Goal: Task Accomplishment & Management: Manage account settings

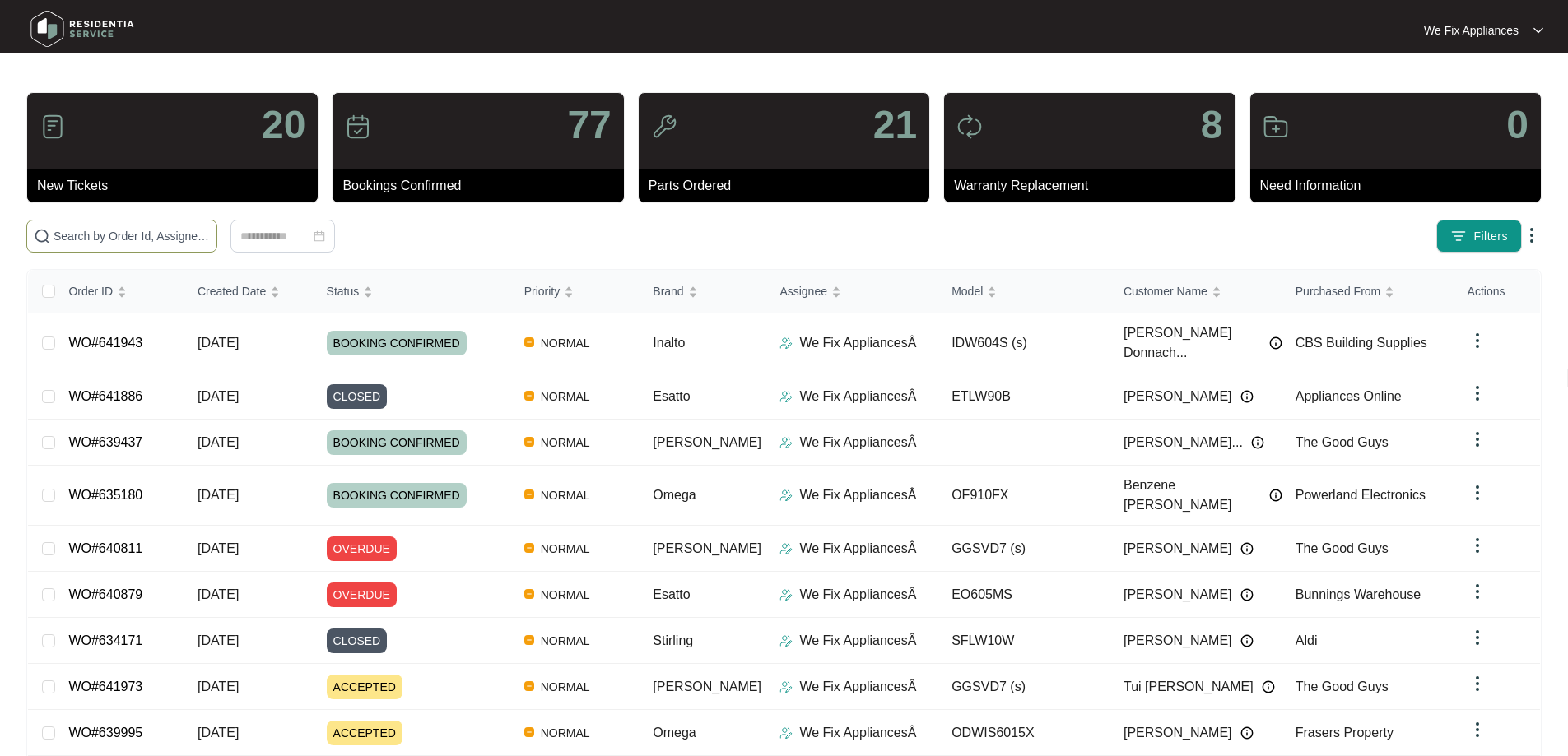
paste input "638321"
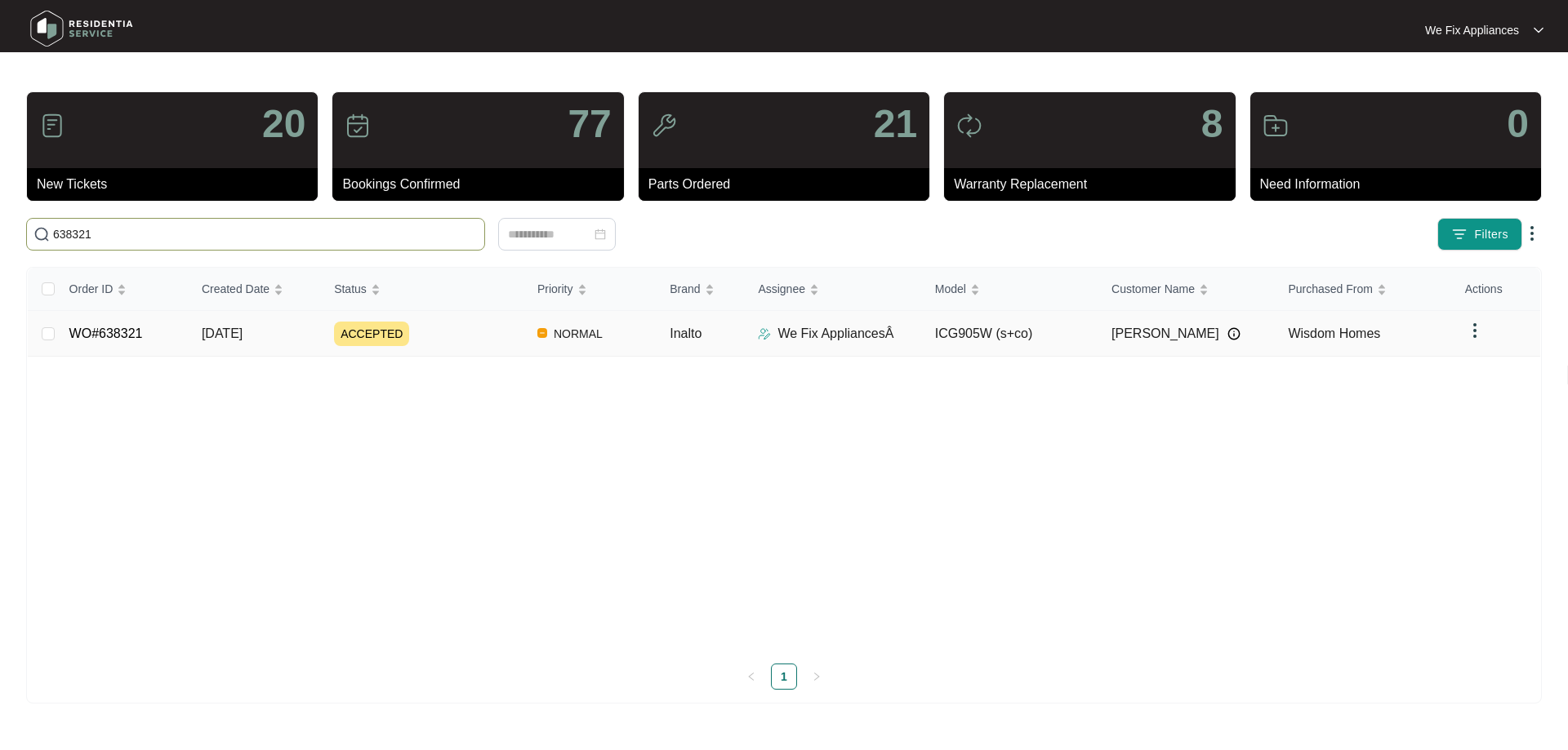
type input "638321"
click at [128, 335] on link "WO#638321" at bounding box center [106, 333] width 73 height 14
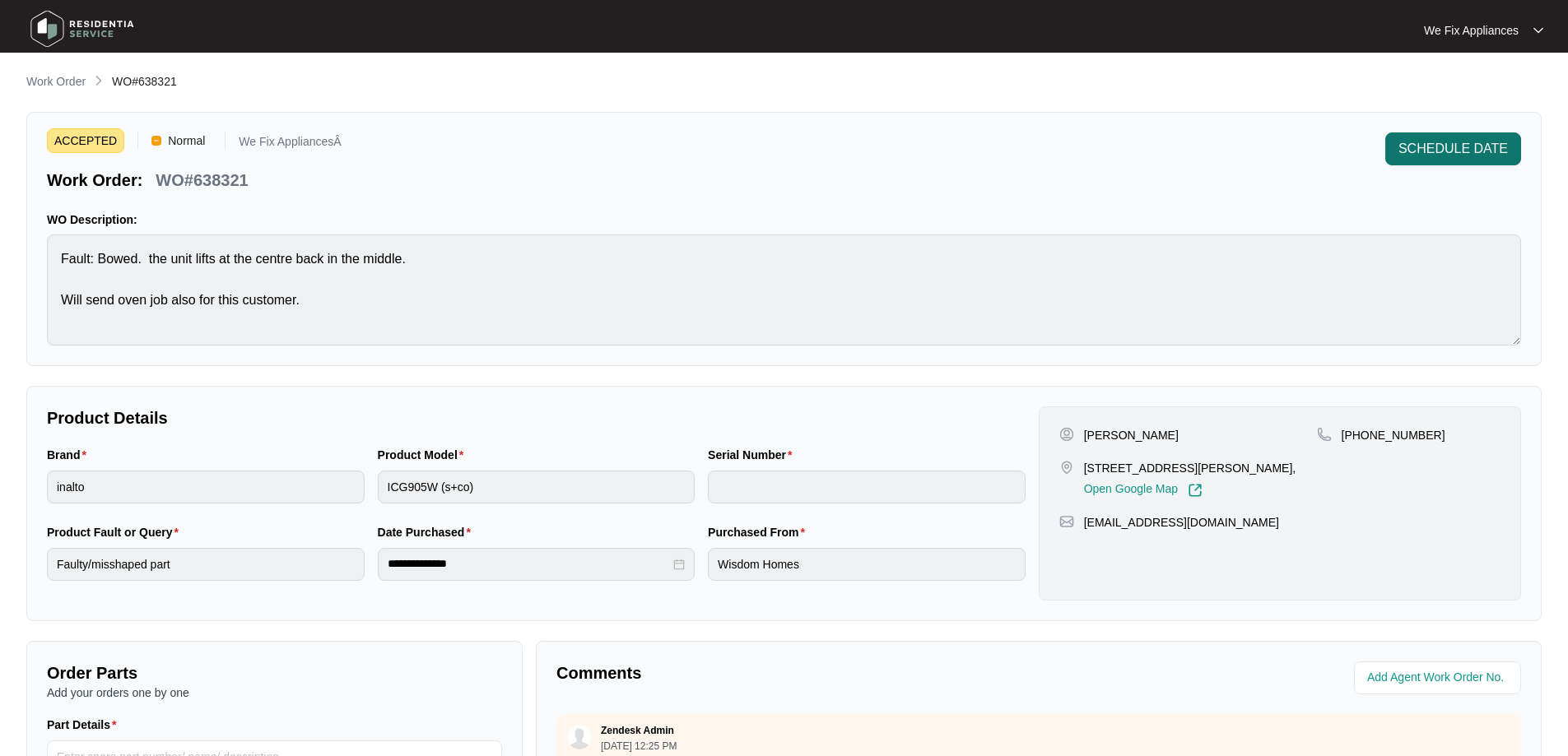
click at [1455, 138] on button "SCHEDULE DATE" at bounding box center [1453, 149] width 136 height 33
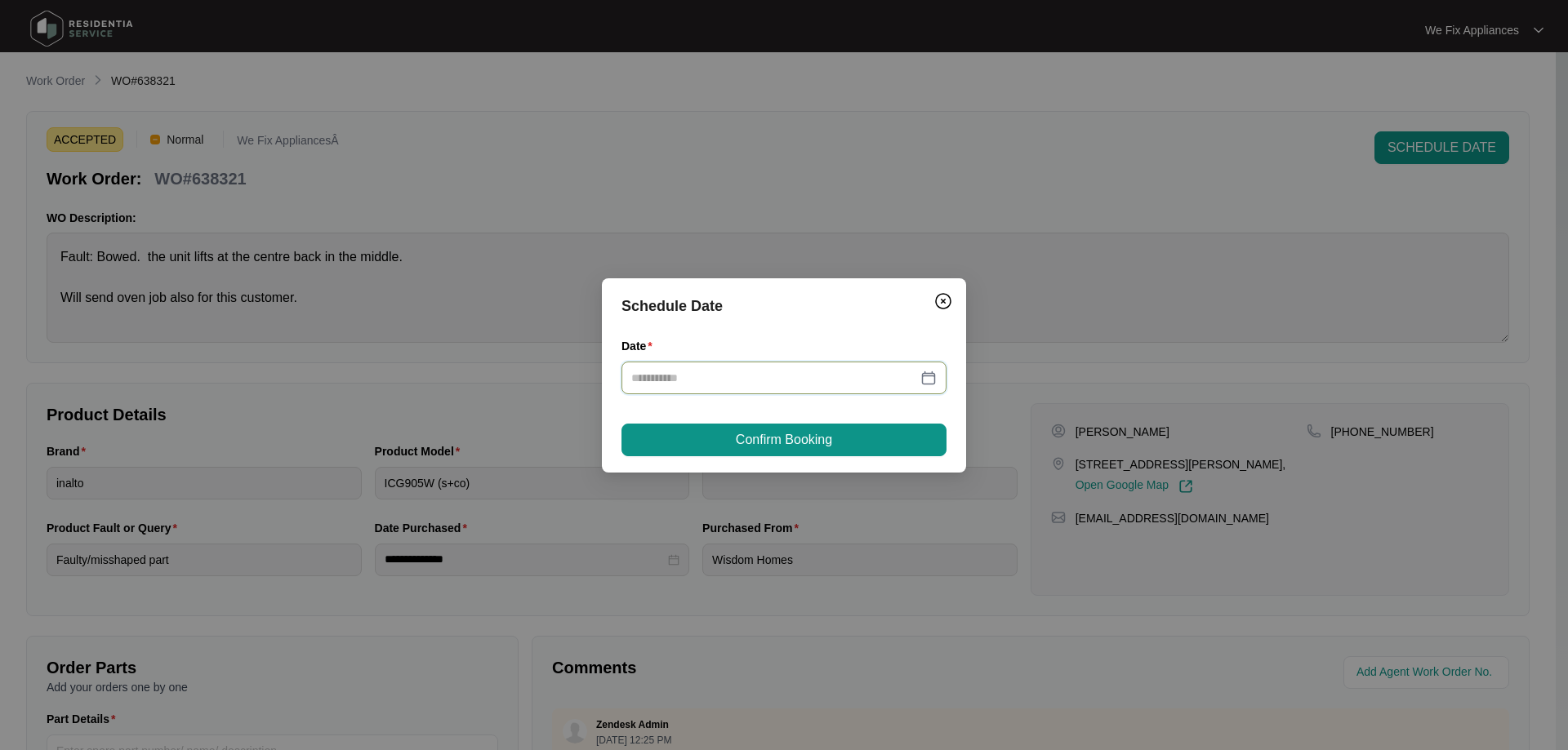
click at [722, 386] on input "Date" at bounding box center [774, 377] width 286 height 18
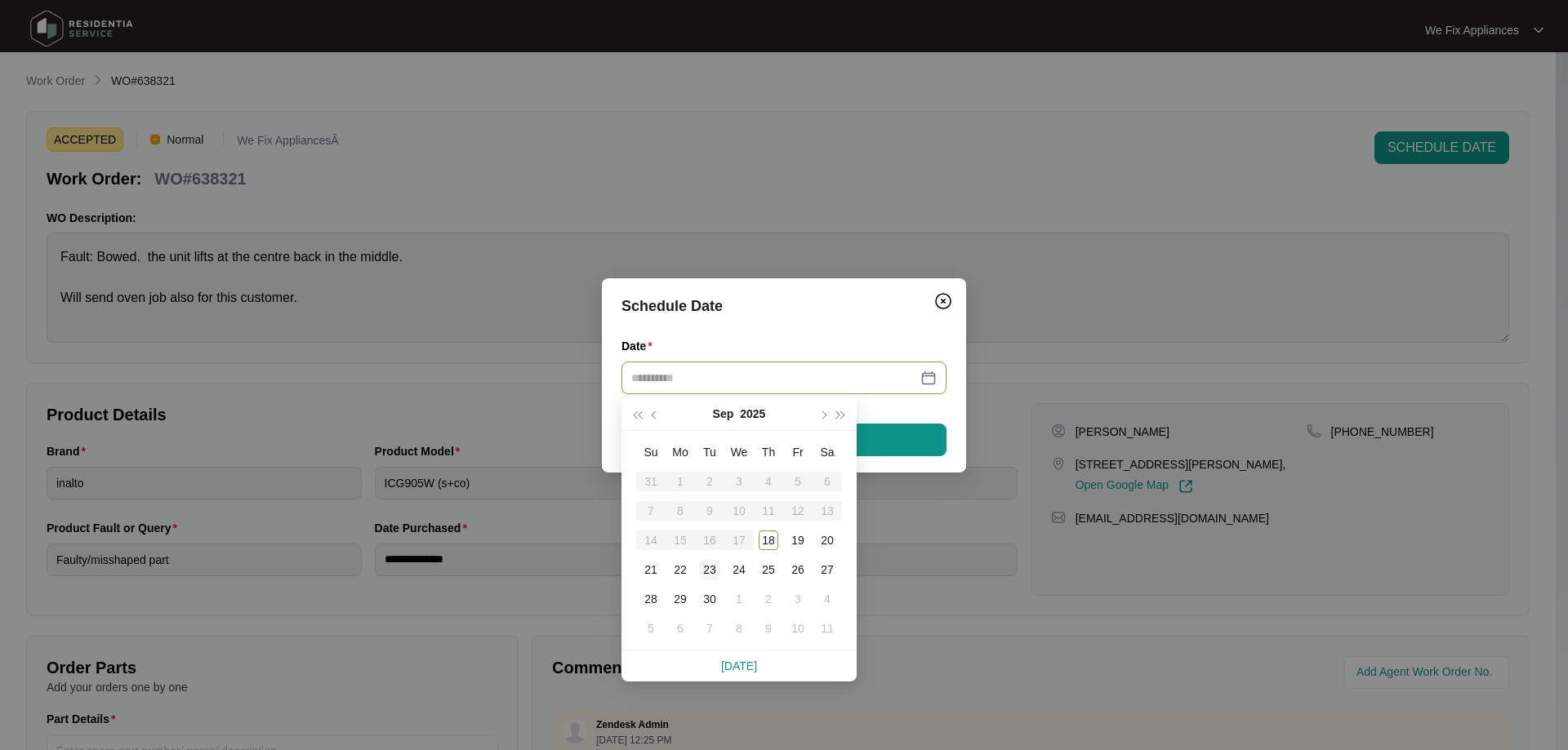
type input "**********"
click at [709, 563] on div "23" at bounding box center [710, 569] width 19 height 19
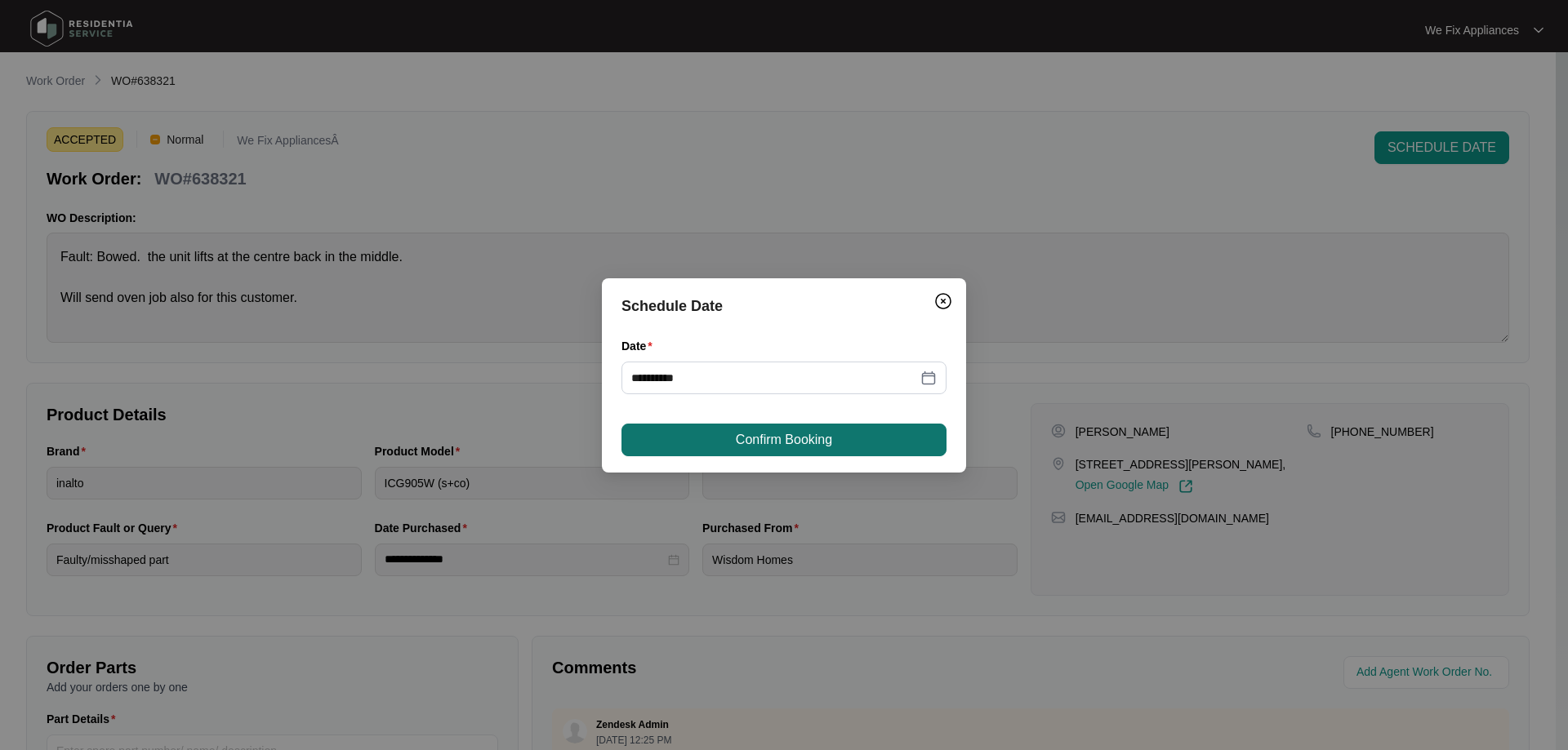
click at [760, 432] on span "Confirm Booking" at bounding box center [784, 440] width 97 height 19
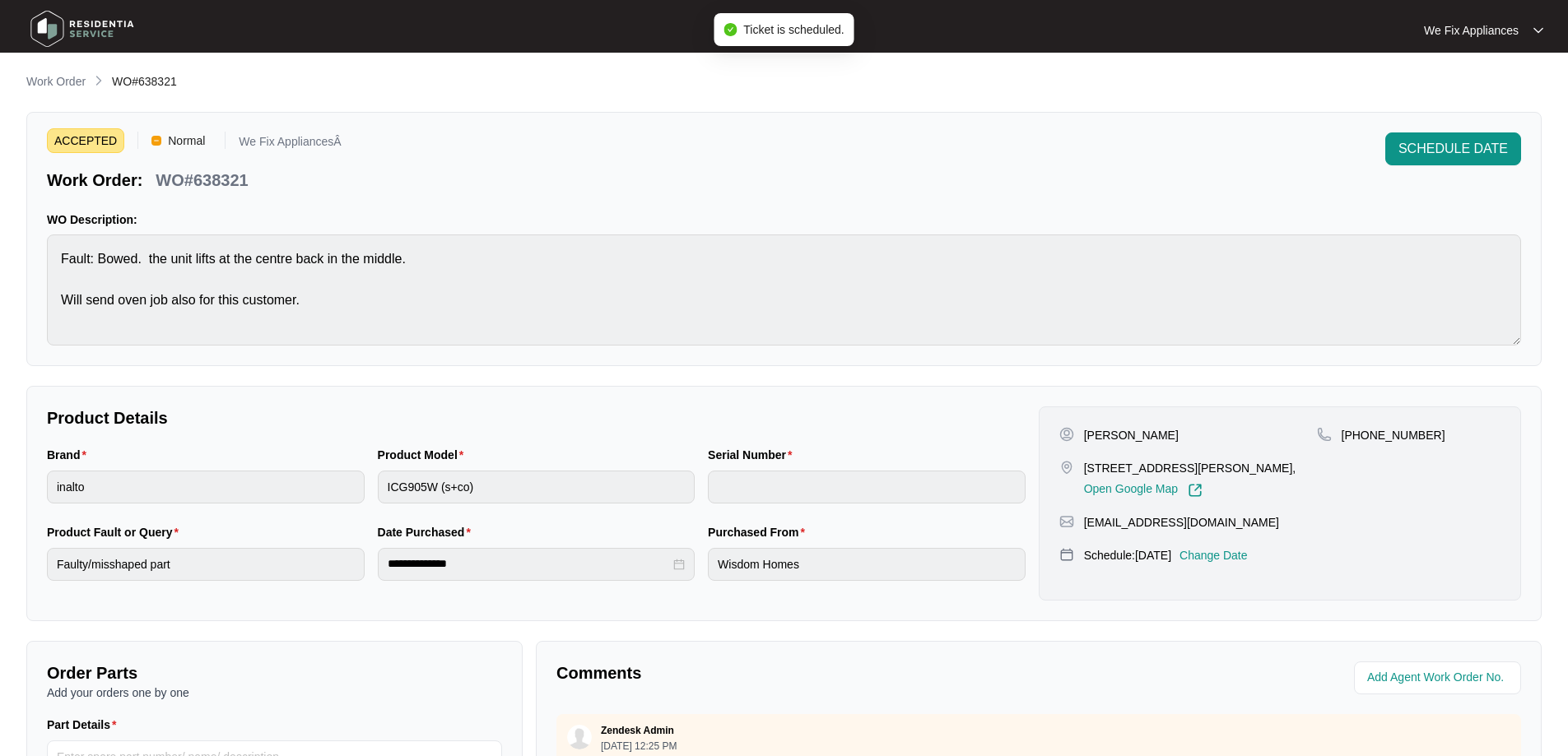
click at [99, 24] on img at bounding box center [82, 28] width 115 height 50
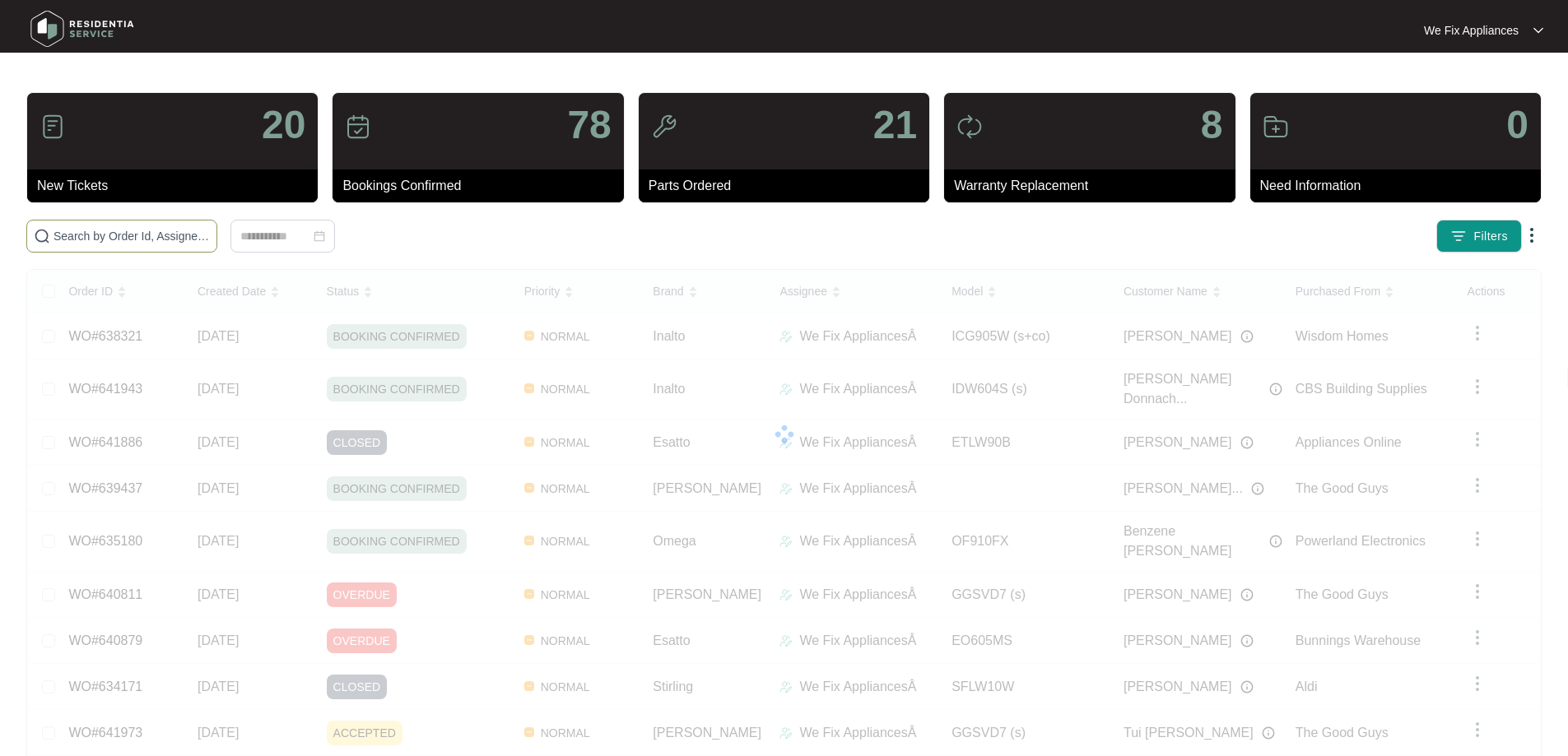
paste input "642051"
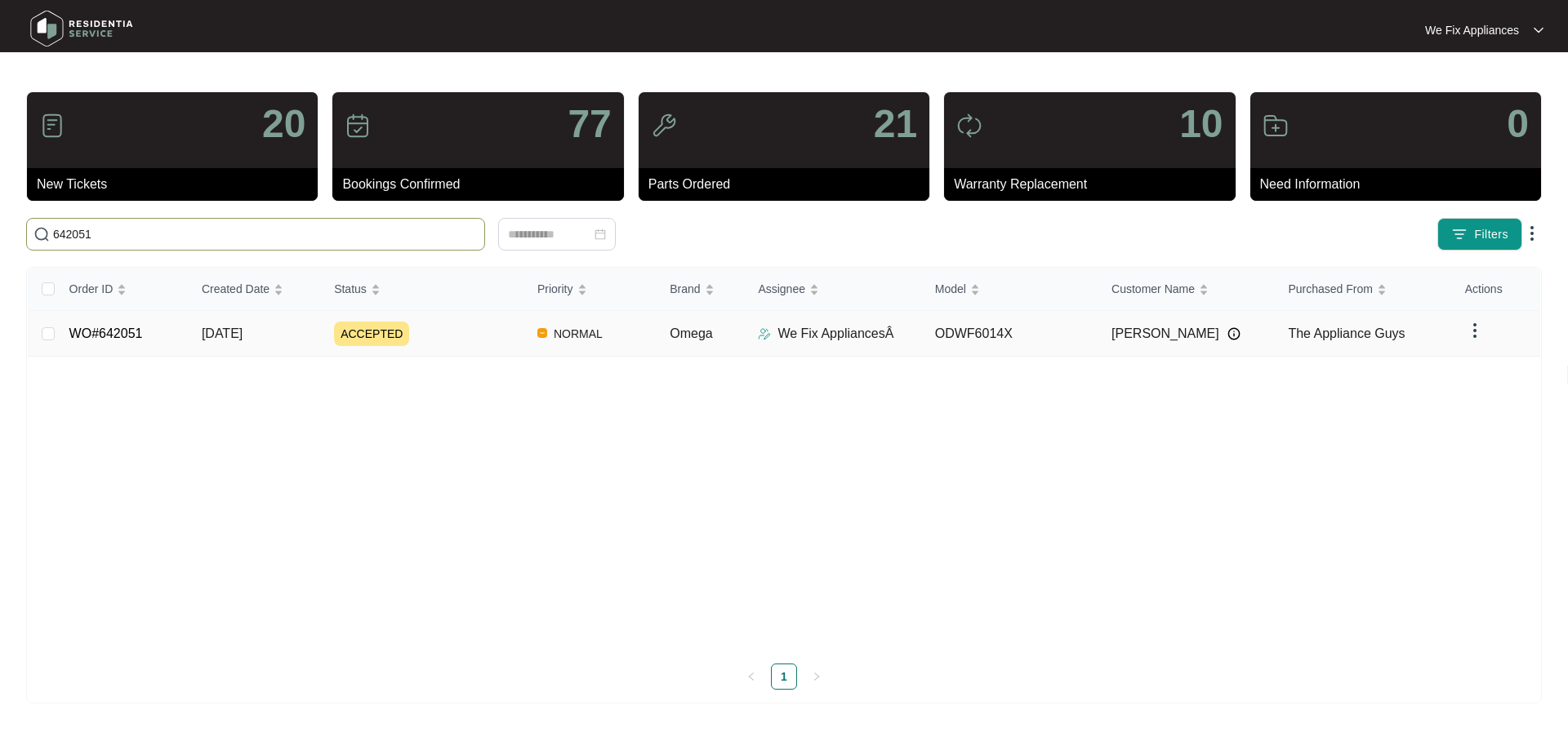
type input "642051"
click at [112, 332] on link "WO#642051" at bounding box center [106, 333] width 73 height 14
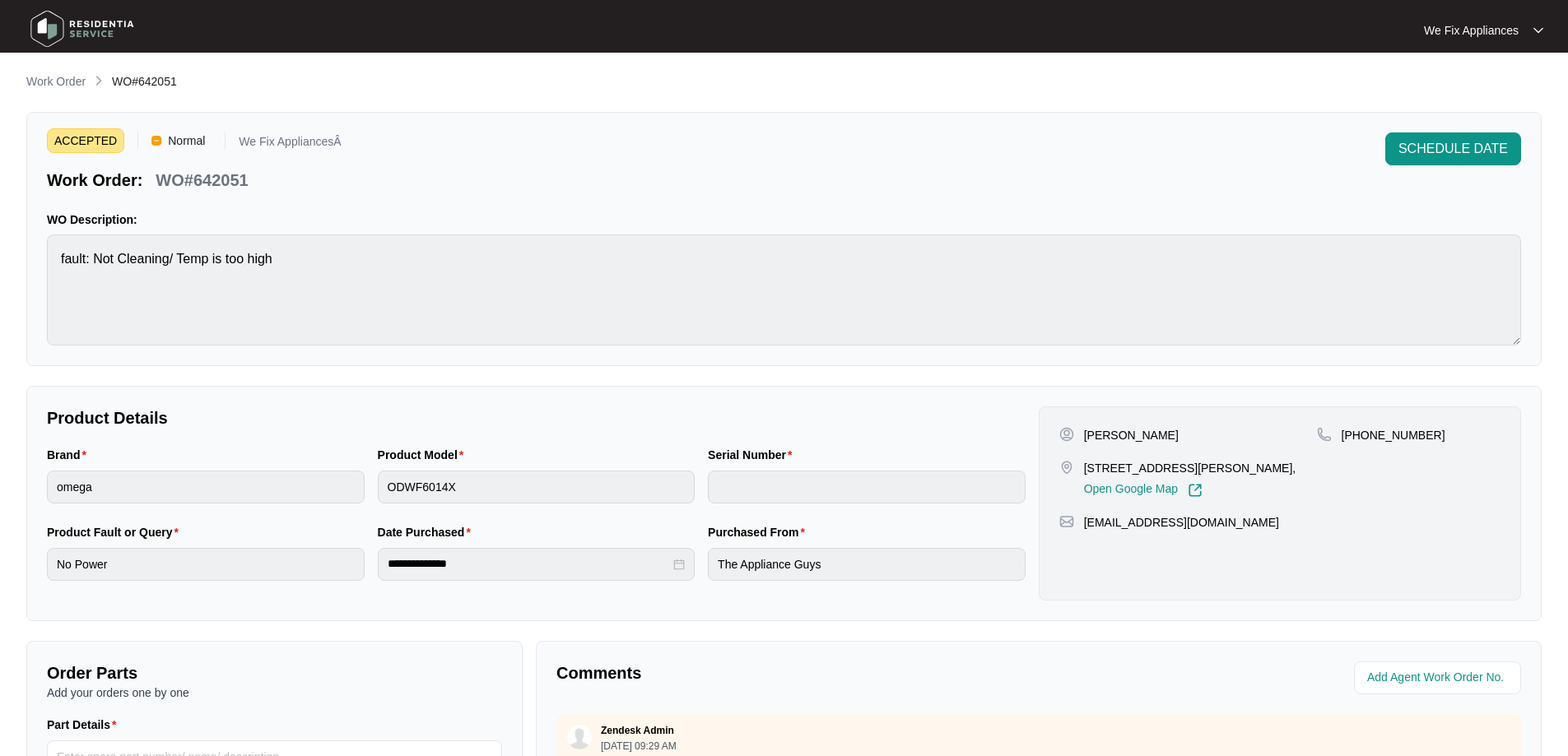
click at [1462, 154] on span "SCHEDULE DATE" at bounding box center [1453, 149] width 109 height 19
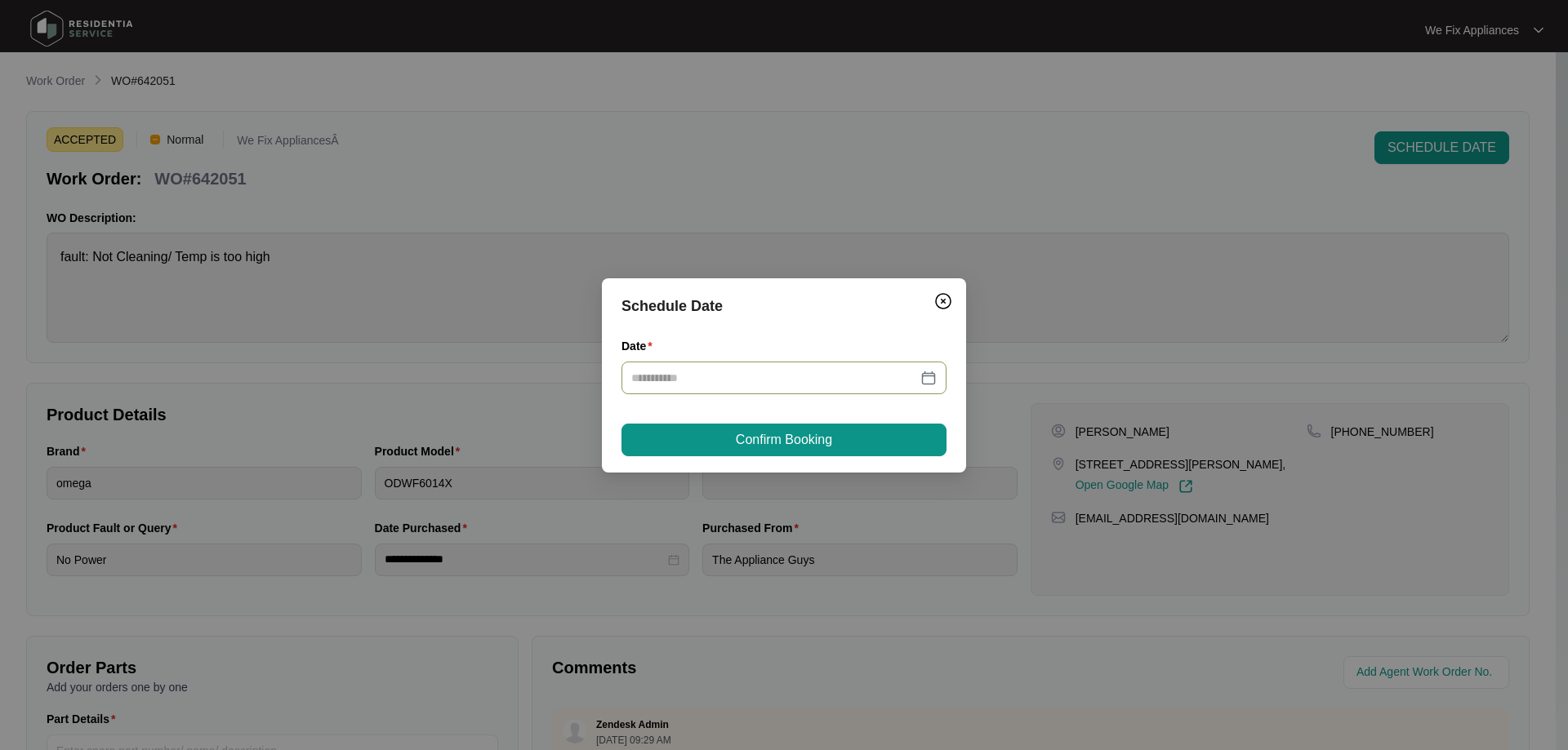
click at [753, 387] on div at bounding box center [784, 378] width 325 height 33
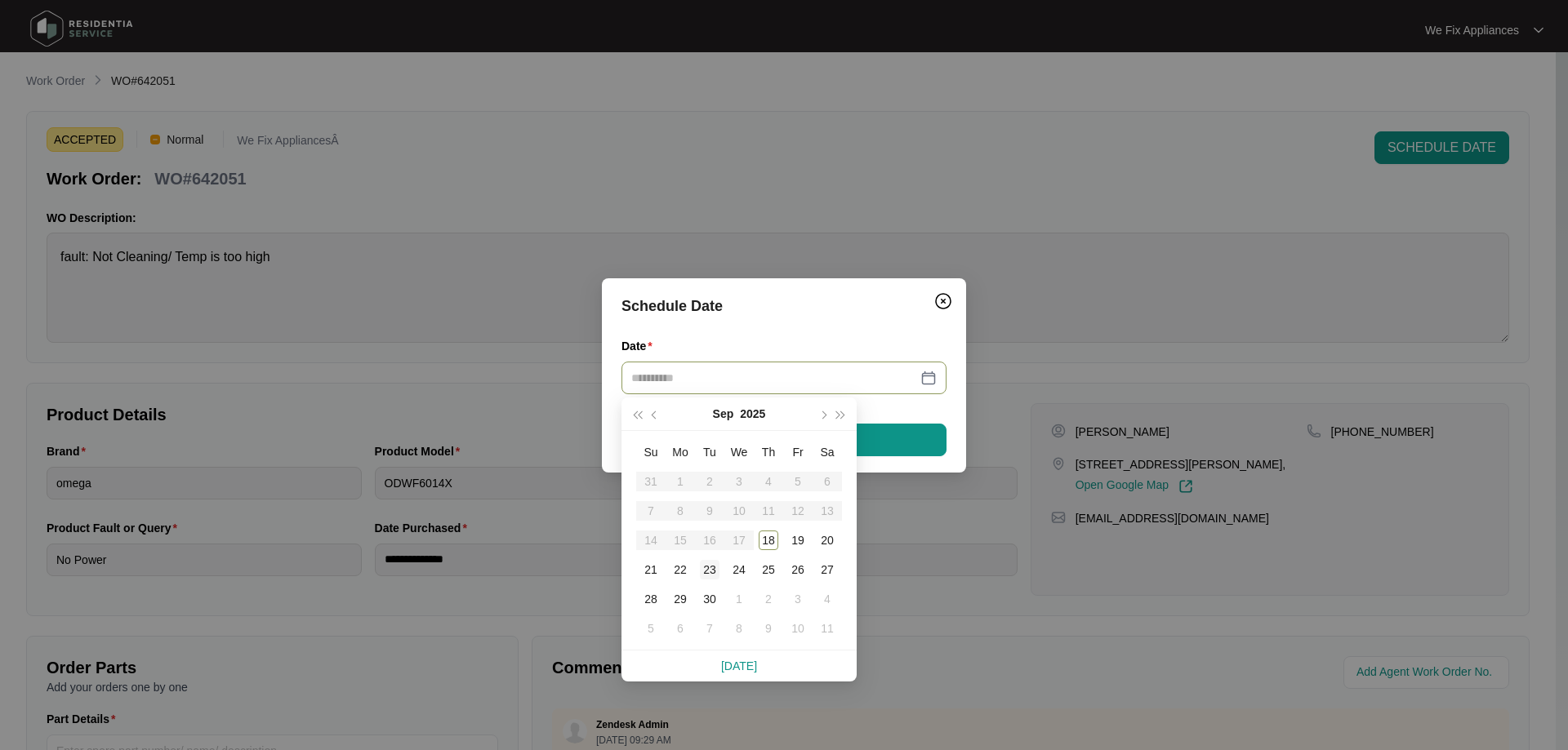
type input "**********"
click at [713, 566] on div "23" at bounding box center [710, 569] width 19 height 19
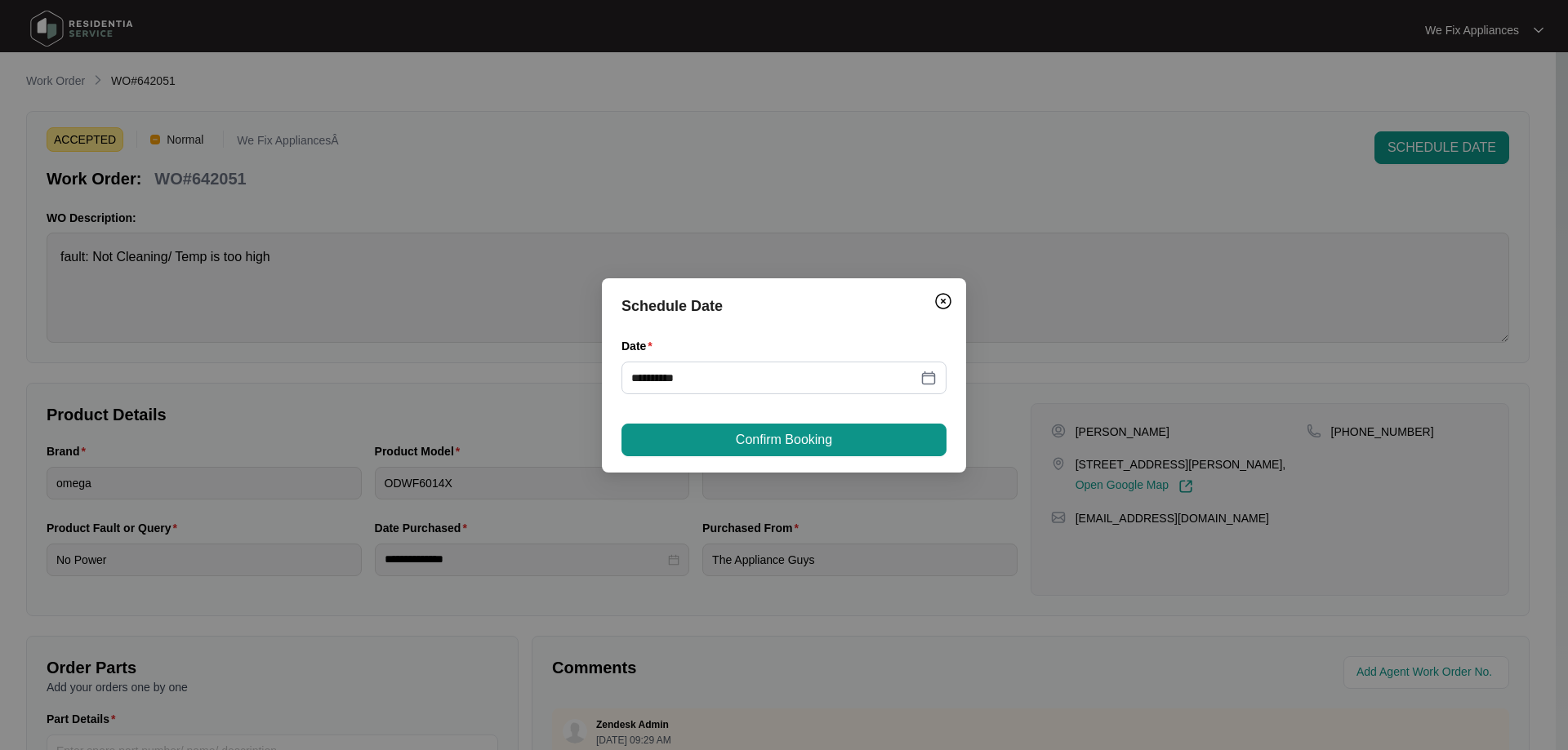
click at [809, 422] on div "**********" at bounding box center [783, 375] width 364 height 194
click at [804, 437] on span "Confirm Booking" at bounding box center [784, 440] width 97 height 19
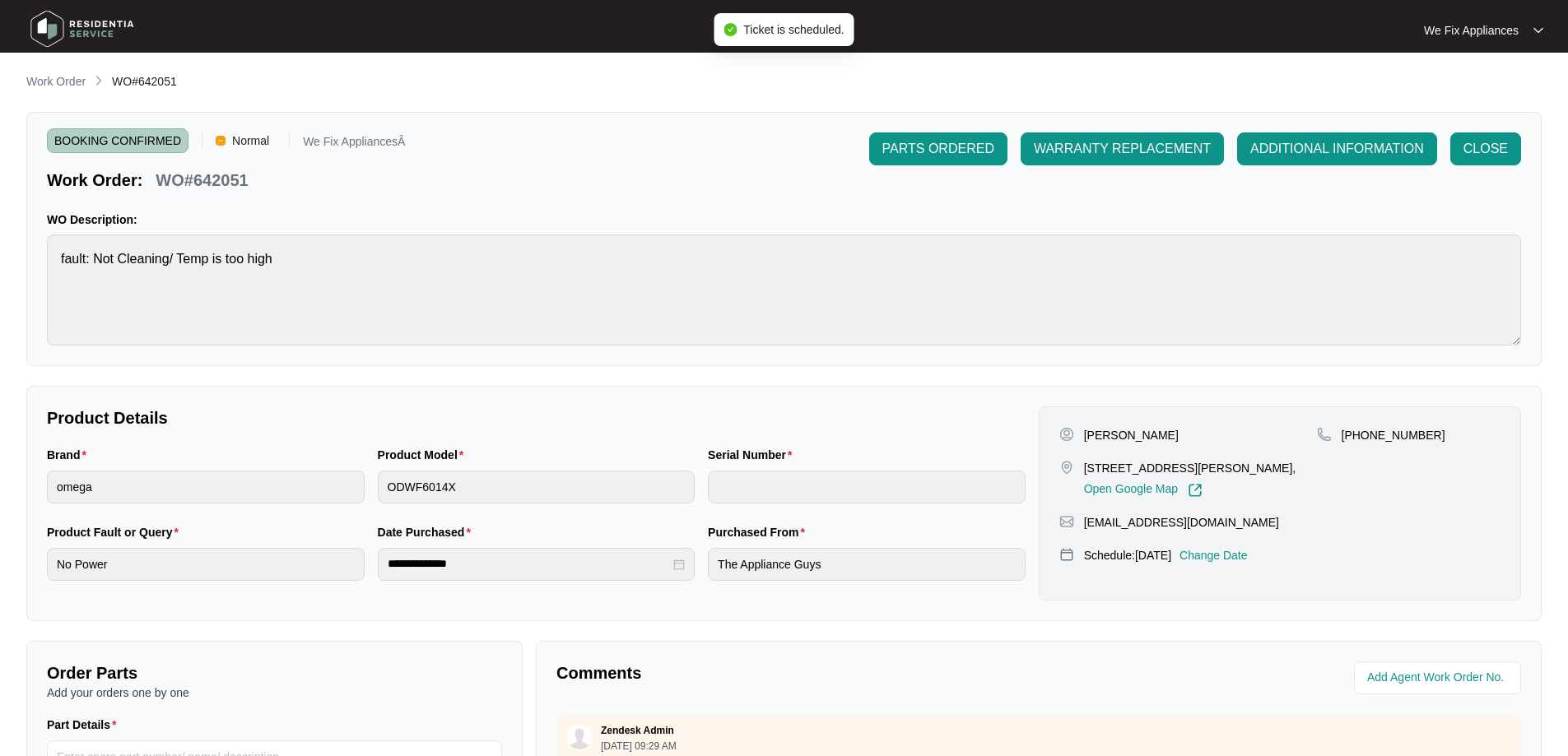
click at [97, 31] on img at bounding box center [82, 28] width 115 height 50
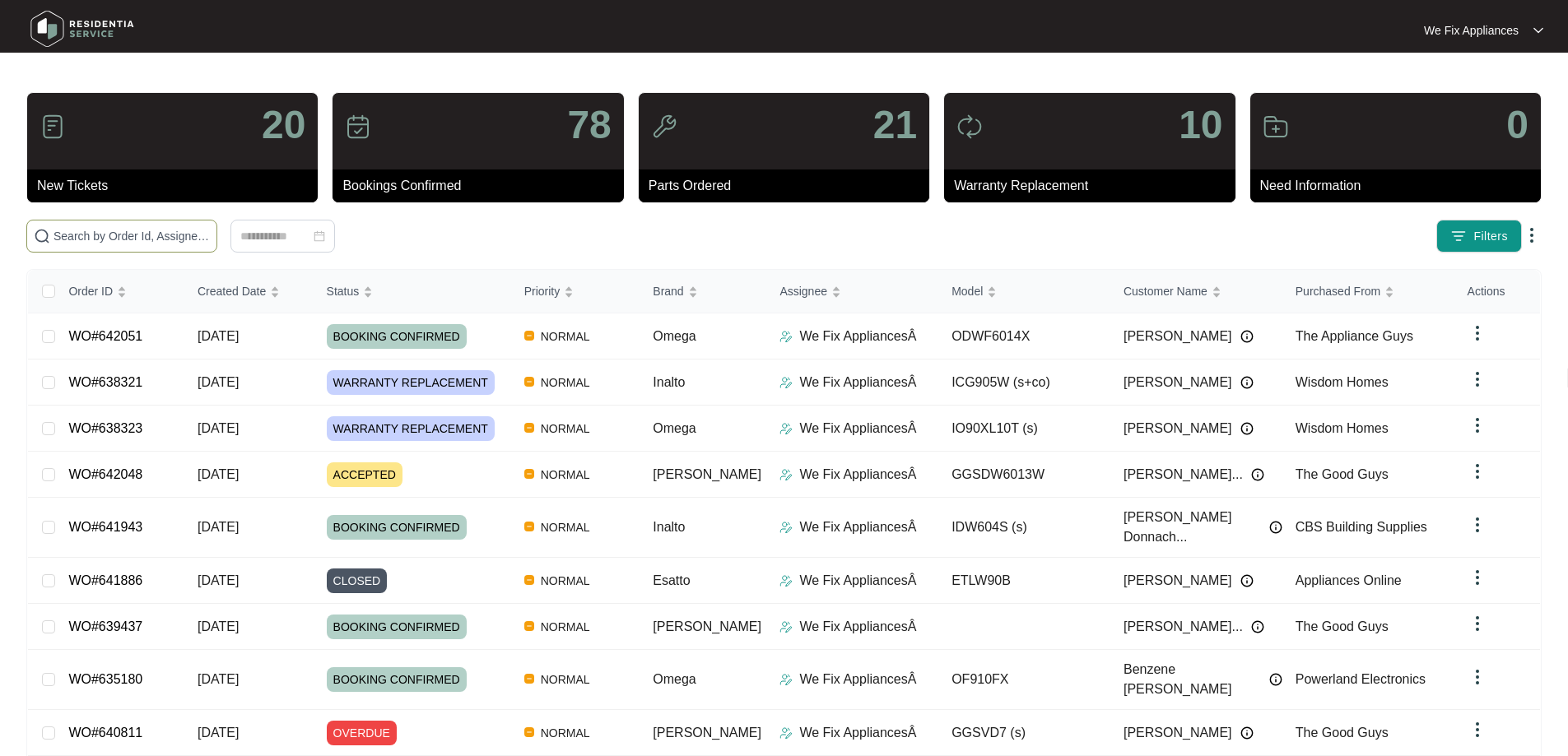
paste input "642048"
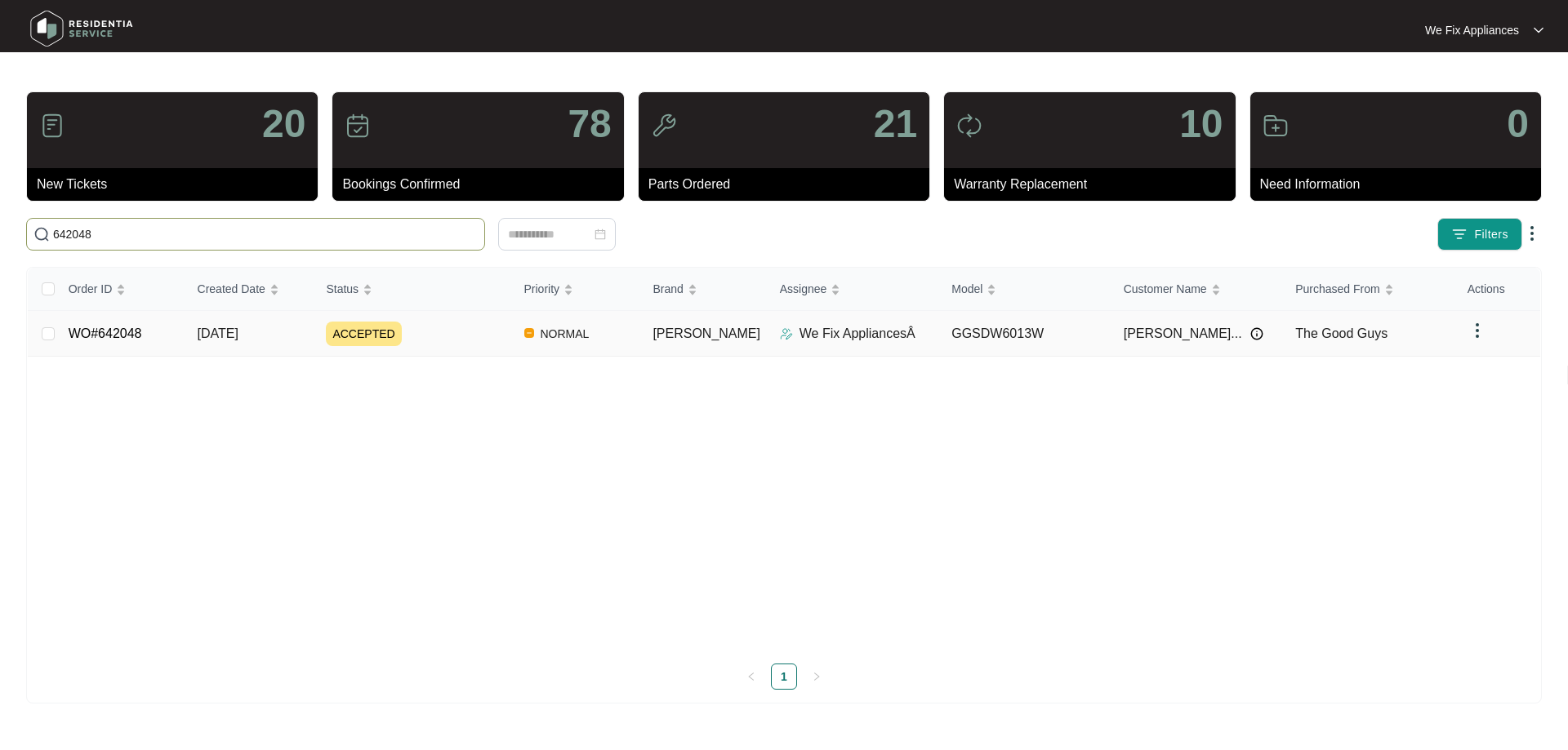
type input "642048"
click at [111, 328] on link "WO#642048" at bounding box center [105, 333] width 73 height 14
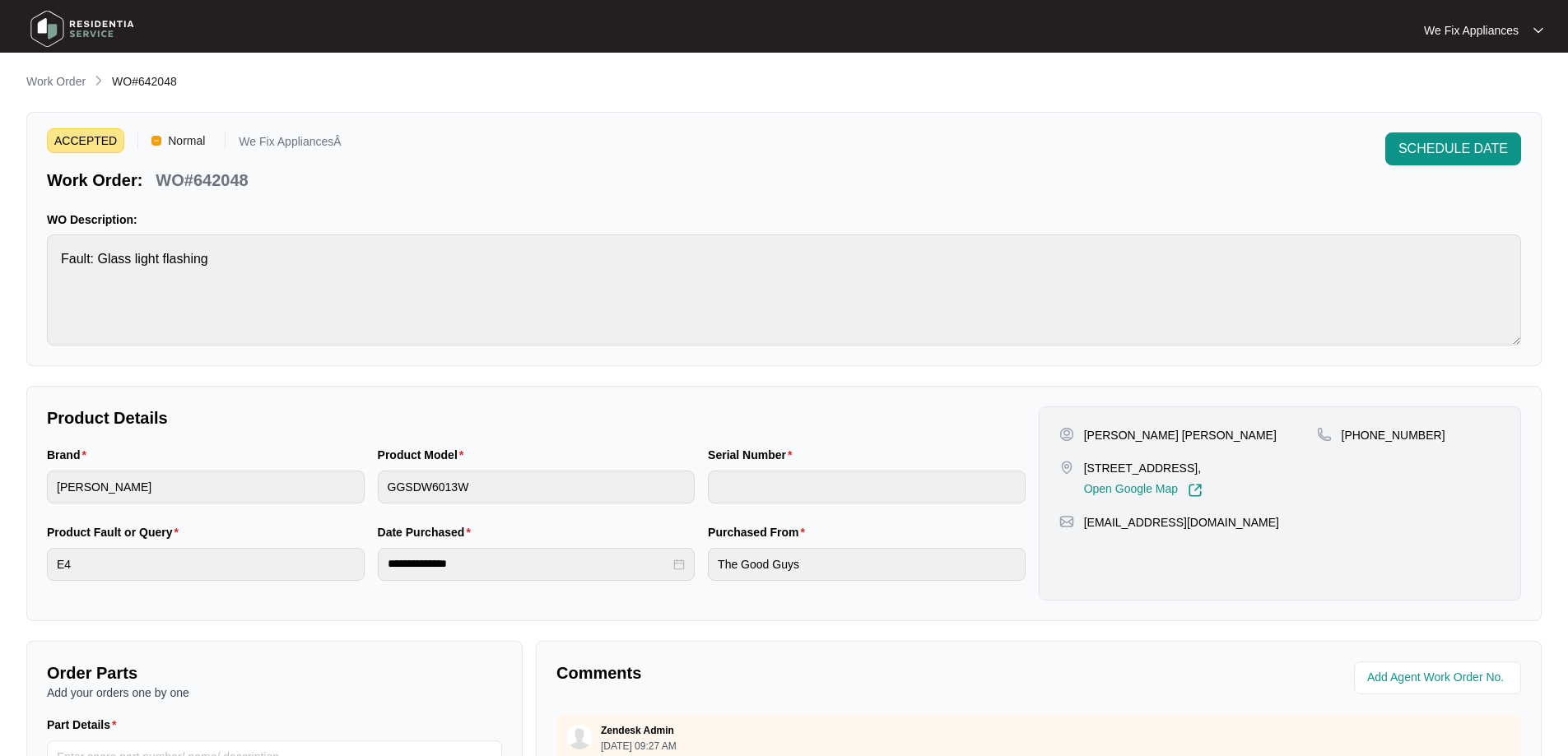
click at [1427, 153] on span "SCHEDULE DATE" at bounding box center [1453, 149] width 109 height 19
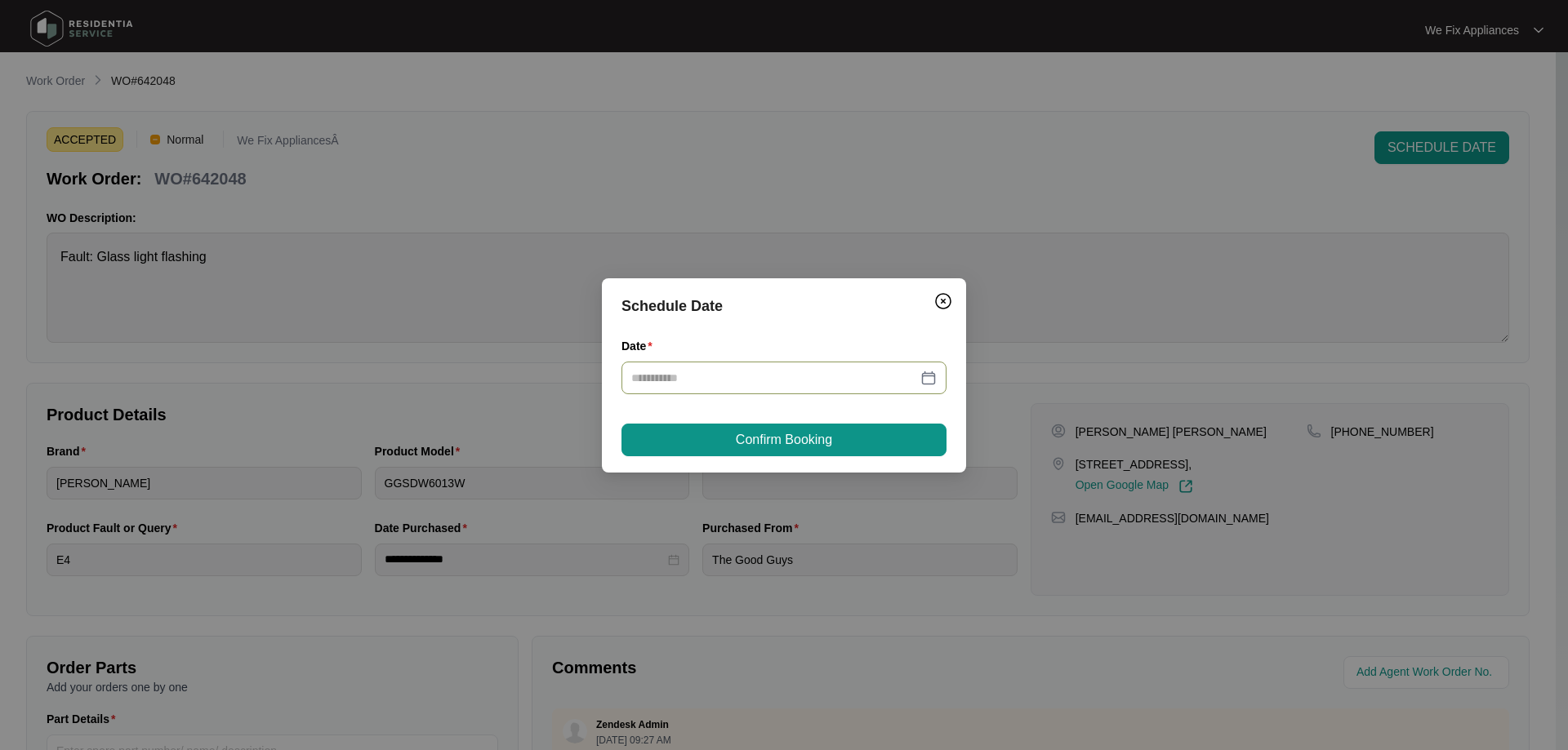
click at [706, 379] on input "Date" at bounding box center [774, 377] width 286 height 18
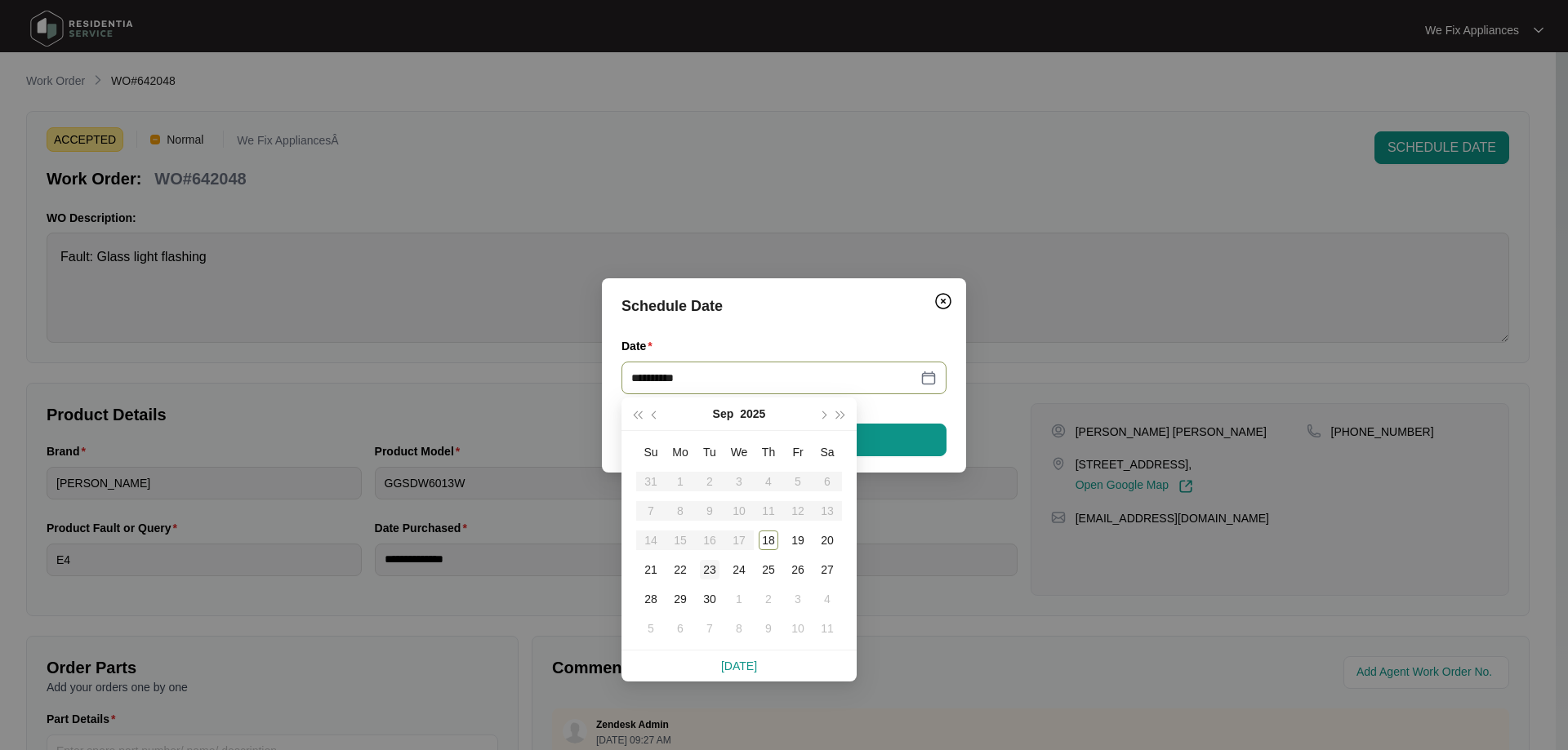
type input "**********"
click at [712, 564] on div "23" at bounding box center [710, 569] width 19 height 19
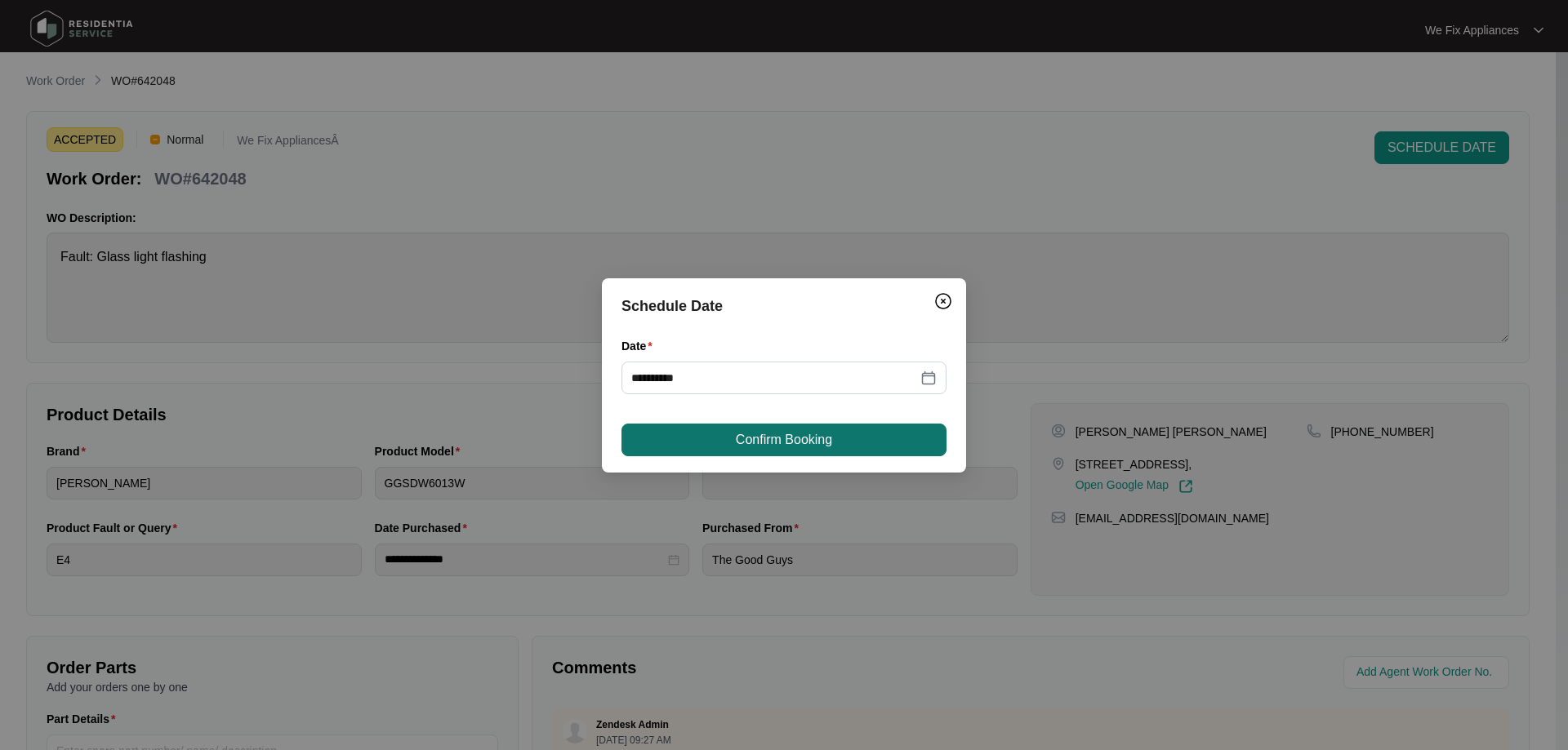
click at [786, 440] on span "Confirm Booking" at bounding box center [784, 440] width 97 height 19
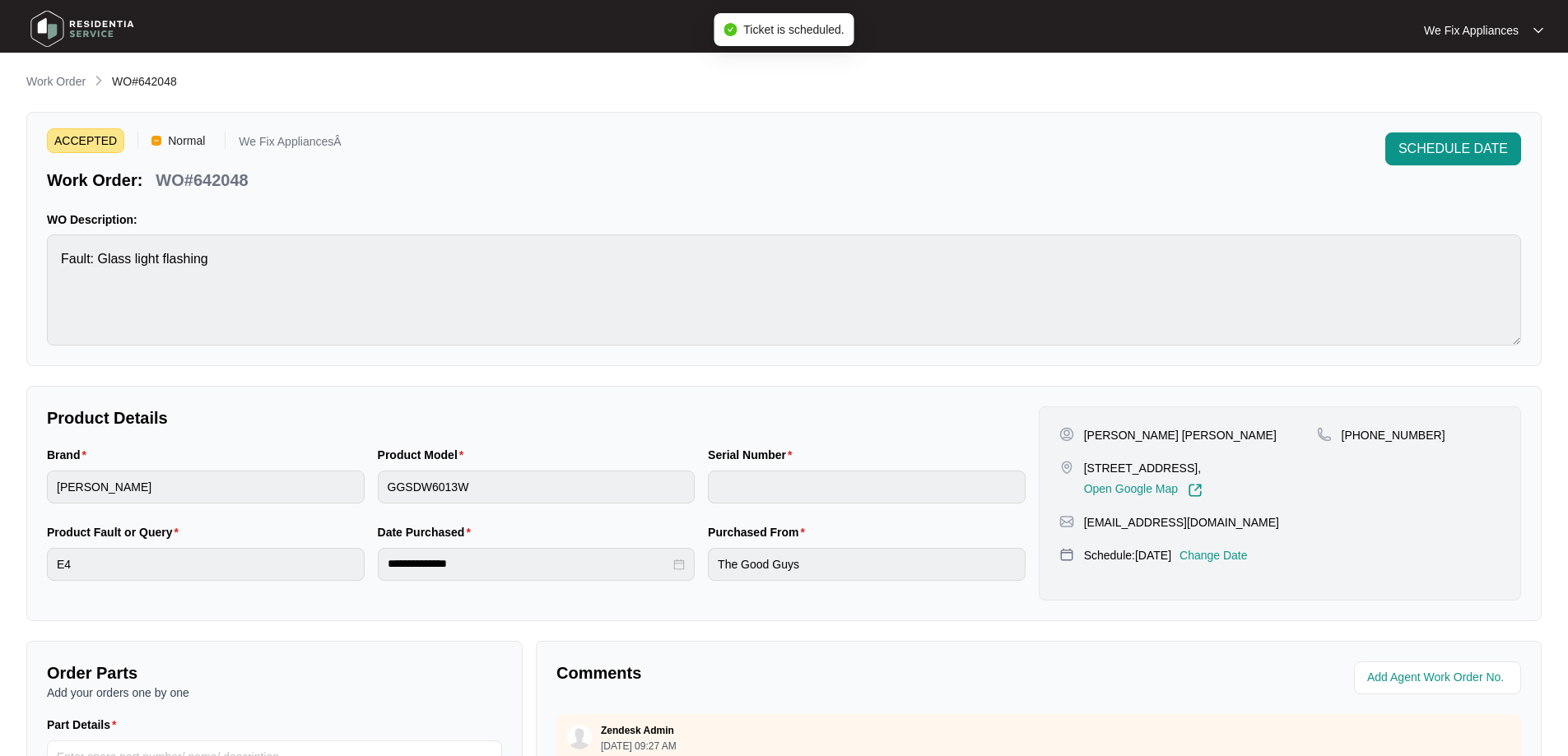
click at [86, 24] on img at bounding box center [82, 28] width 115 height 50
